Goal: Find specific page/section: Find specific page/section

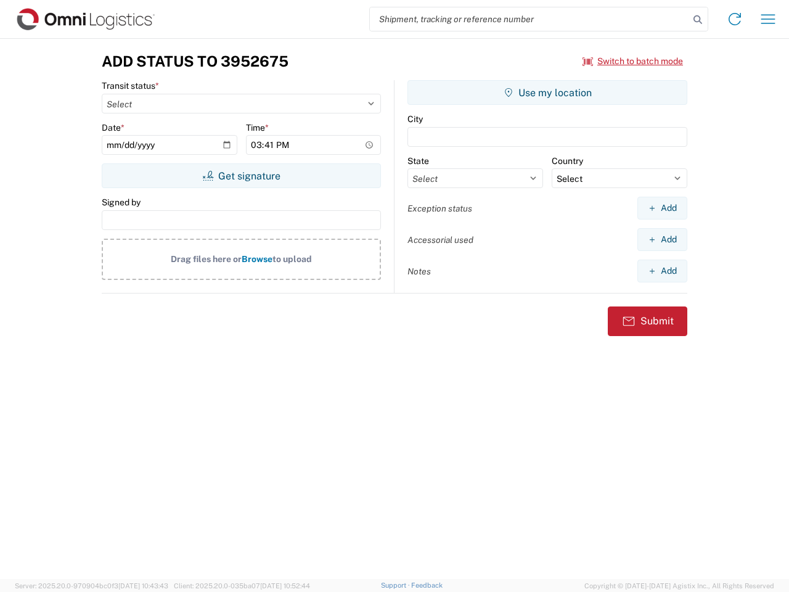
click at [530, 19] on input "search" at bounding box center [529, 18] width 319 height 23
click at [698, 20] on icon at bounding box center [698, 19] width 17 height 17
click at [735, 19] on icon at bounding box center [735, 19] width 20 height 20
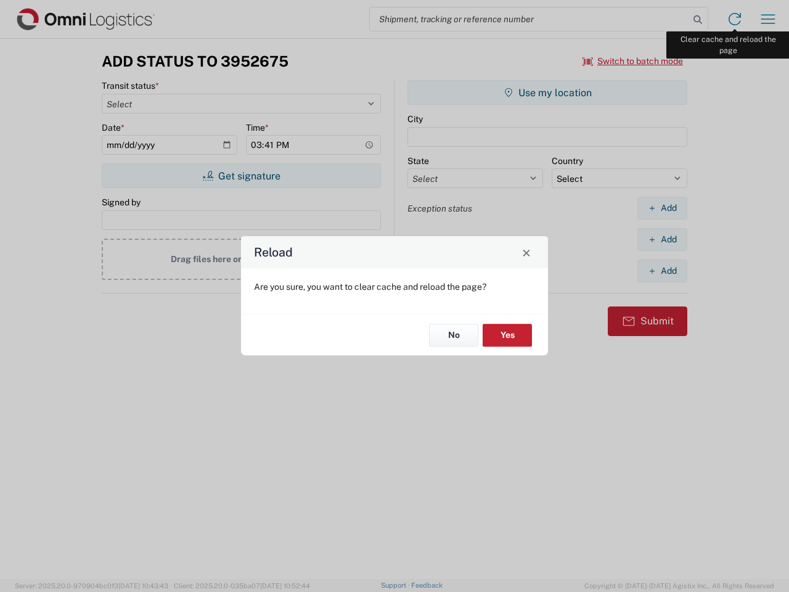
click at [768, 19] on div "Reload Are you sure, you want to clear cache and reload the page? No Yes" at bounding box center [394, 296] width 789 height 592
click at [633, 61] on div "Reload Are you sure, you want to clear cache and reload the page? No Yes" at bounding box center [394, 296] width 789 height 592
click at [241, 176] on div "Reload Are you sure, you want to clear cache and reload the page? No Yes" at bounding box center [394, 296] width 789 height 592
click at [548, 93] on div "Reload Are you sure, you want to clear cache and reload the page? No Yes" at bounding box center [394, 296] width 789 height 592
click at [662, 208] on div "Reload Are you sure, you want to clear cache and reload the page? No Yes" at bounding box center [394, 296] width 789 height 592
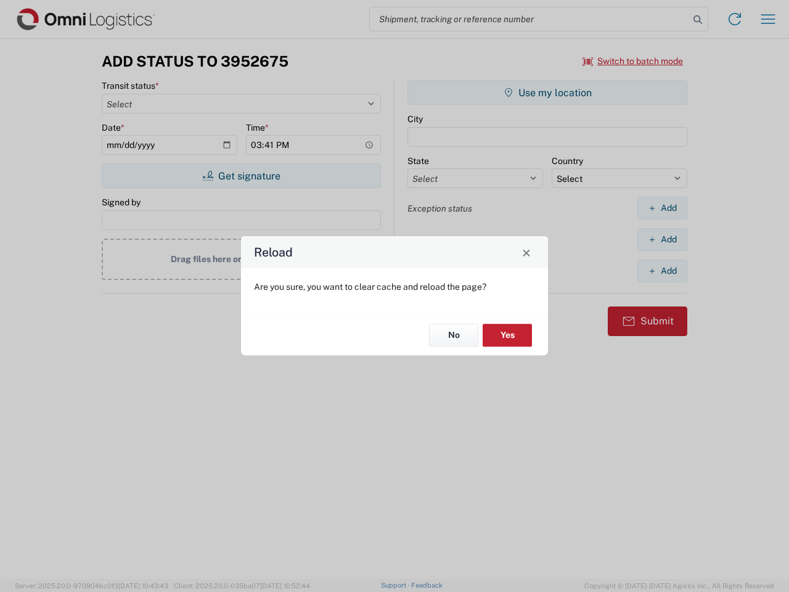
click at [662, 239] on div "Reload Are you sure, you want to clear cache and reload the page? No Yes" at bounding box center [394, 296] width 789 height 592
click at [662, 271] on div "Reload Are you sure, you want to clear cache and reload the page? No Yes" at bounding box center [394, 296] width 789 height 592
